Goal: Task Accomplishment & Management: Use online tool/utility

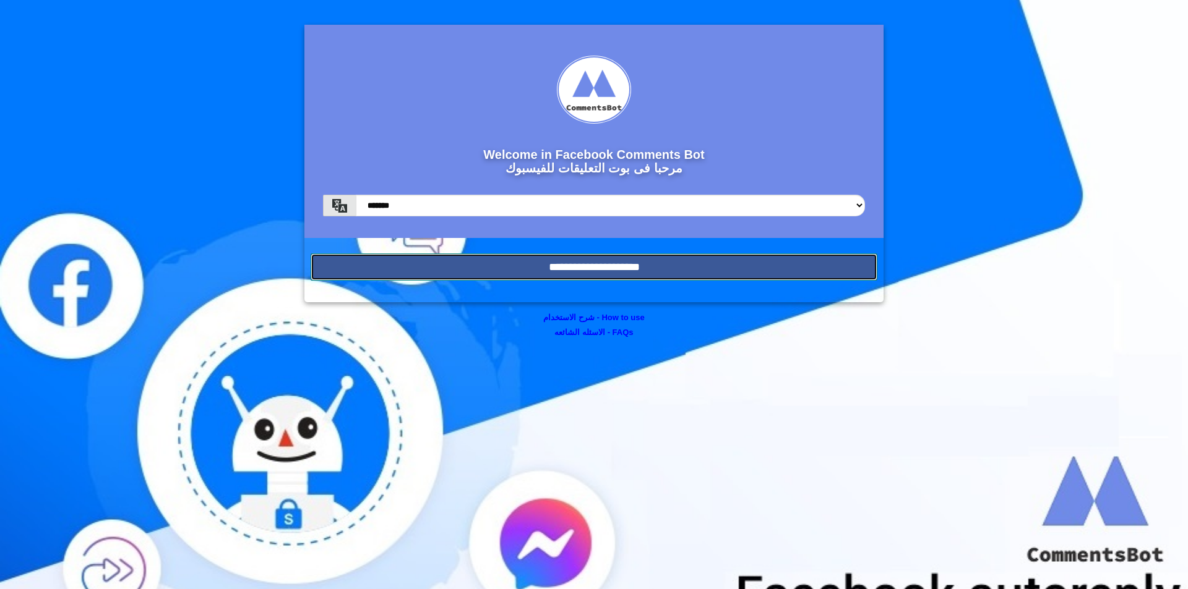
click at [744, 267] on input "**********" at bounding box center [594, 267] width 567 height 27
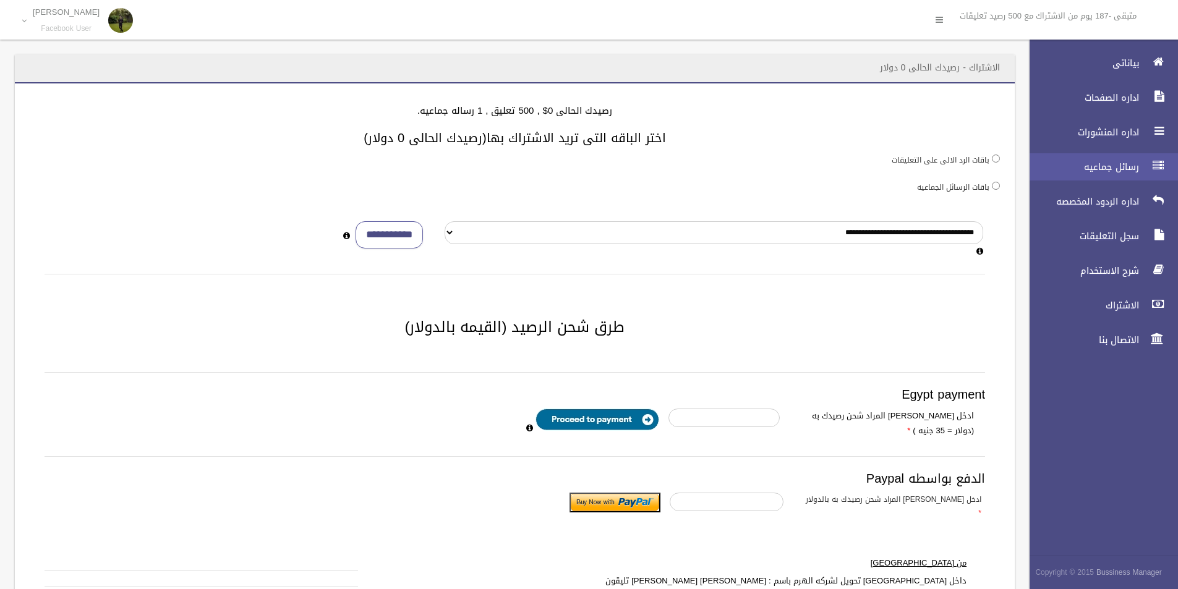
click at [1105, 156] on link "رسائل جماعيه" at bounding box center [1098, 166] width 159 height 27
